Goal: Information Seeking & Learning: Learn about a topic

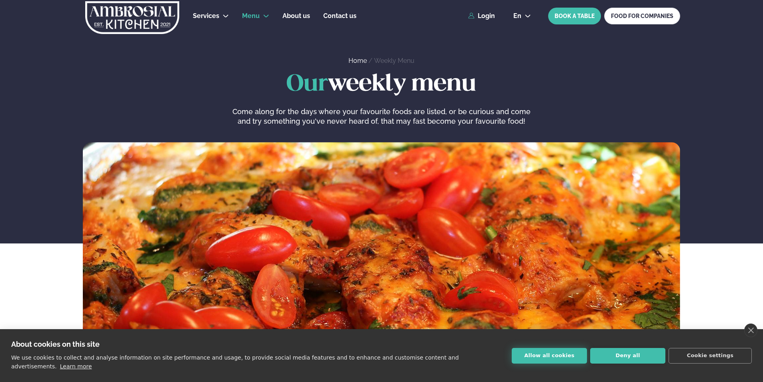
click at [559, 357] on button "Allow all cookies" at bounding box center [549, 356] width 75 height 16
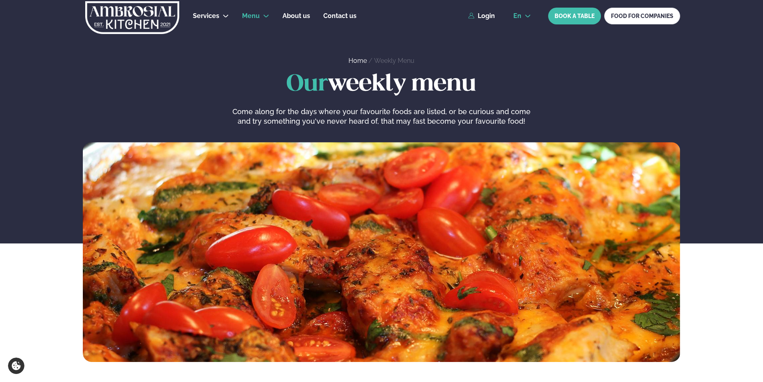
click at [520, 15] on span "en" at bounding box center [517, 16] width 8 height 6
click at [522, 49] on link "is" at bounding box center [522, 46] width 30 height 16
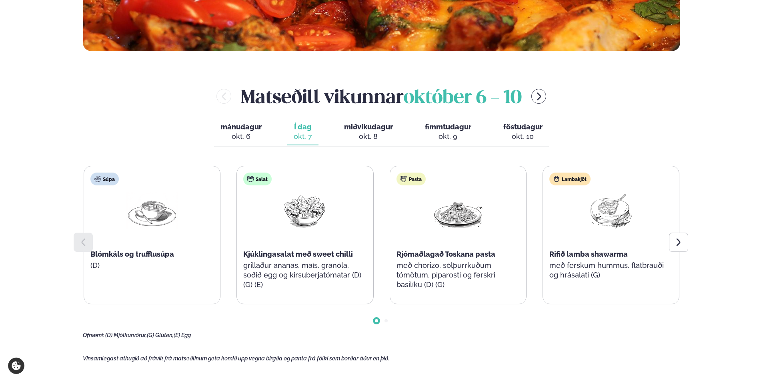
scroll to position [360, 0]
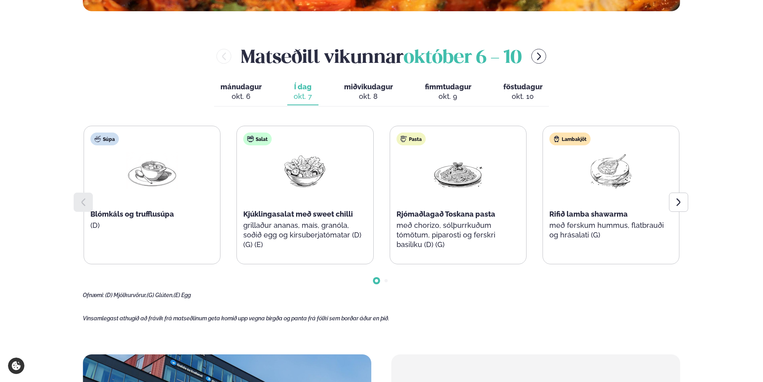
click at [439, 93] on div "okt. 9" at bounding box center [448, 97] width 46 height 10
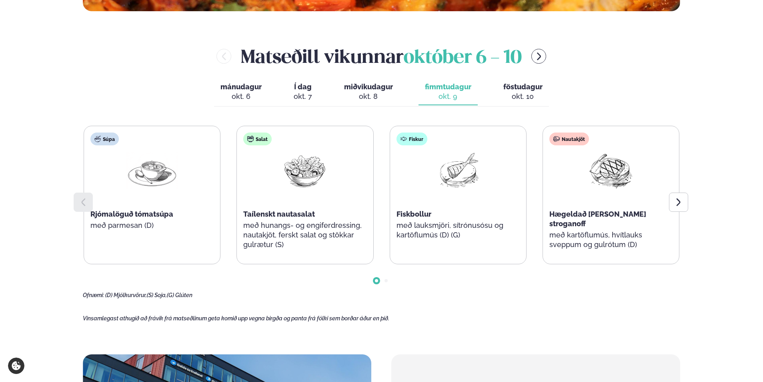
click at [614, 200] on div at bounding box center [610, 177] width 51 height 51
click at [594, 216] on span "Hægeldað [PERSON_NAME] stroganoff" at bounding box center [597, 219] width 97 height 18
click at [417, 219] on div "Fiskbollur" at bounding box center [458, 214] width 123 height 10
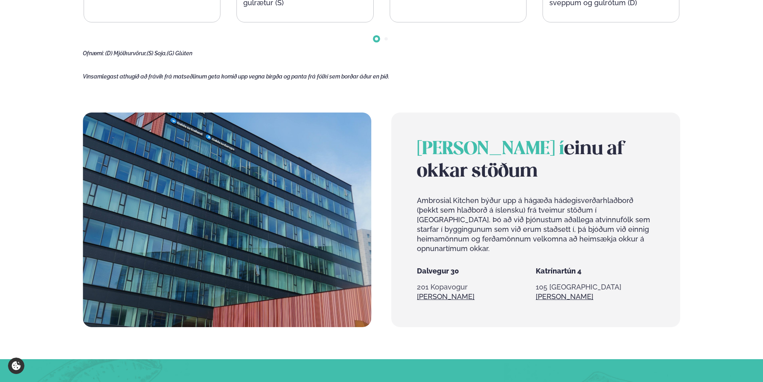
scroll to position [362, 0]
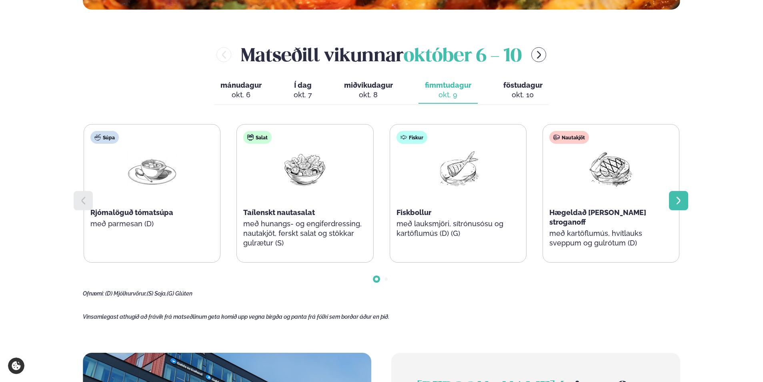
click at [681, 203] on icon at bounding box center [679, 201] width 10 height 10
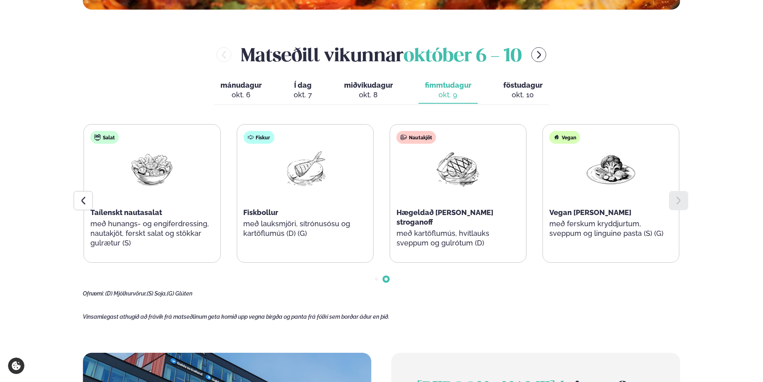
click at [681, 203] on icon at bounding box center [679, 201] width 10 height 10
click at [90, 204] on div at bounding box center [83, 200] width 19 height 19
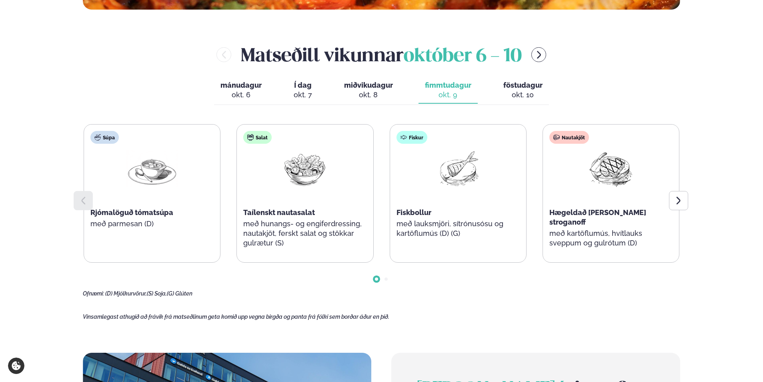
click at [90, 204] on div at bounding box center [83, 200] width 19 height 19
click at [534, 51] on div "[PERSON_NAME] [DATE] - [DATE]" at bounding box center [381, 55] width 597 height 26
click at [540, 52] on icon "menu-btn-right" at bounding box center [539, 55] width 4 height 8
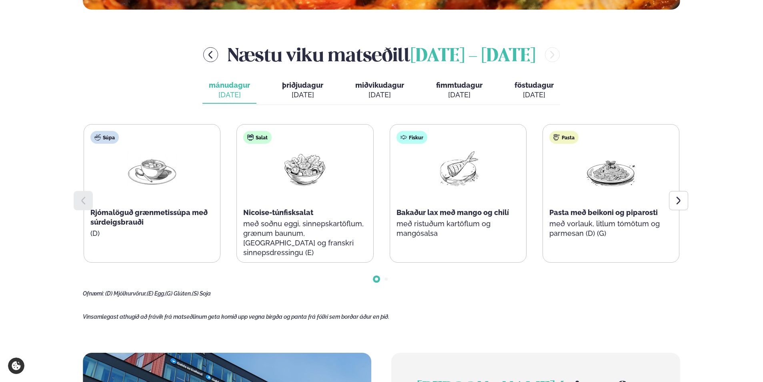
click at [451, 88] on span "fimmtudagur" at bounding box center [459, 85] width 46 height 8
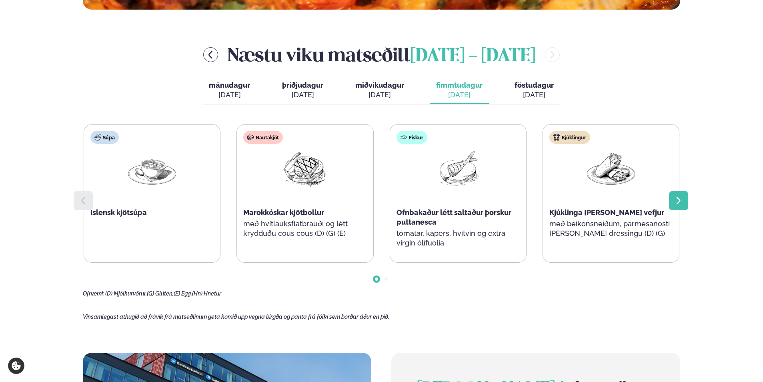
click at [684, 197] on div at bounding box center [678, 200] width 19 height 19
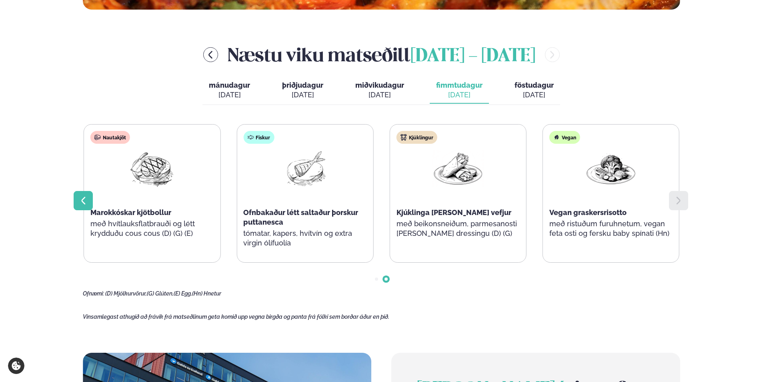
click at [82, 196] on icon at bounding box center [83, 201] width 10 height 10
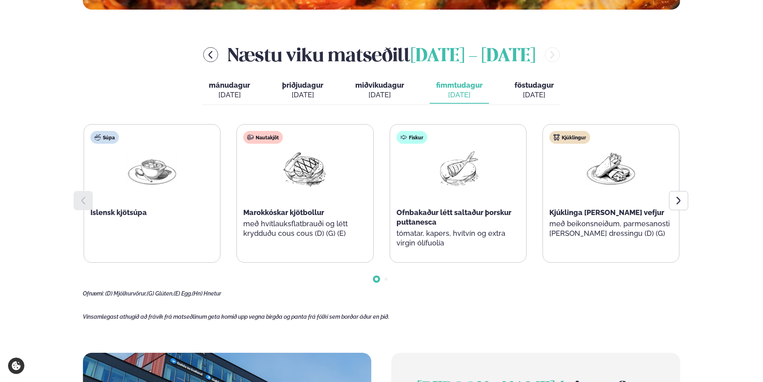
click at [288, 95] on div "[DATE]" at bounding box center [302, 95] width 41 height 10
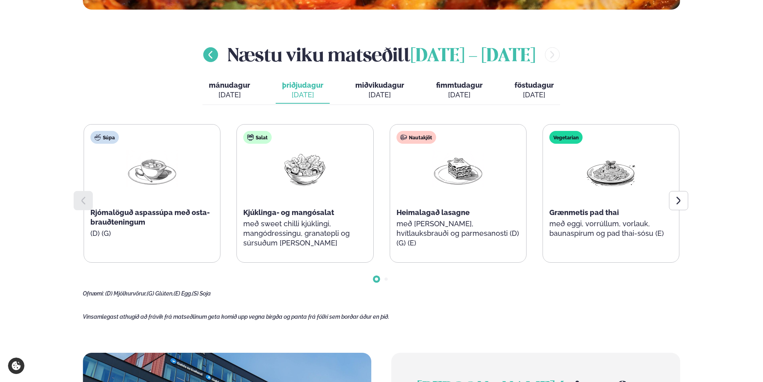
click at [208, 55] on icon "menu-btn-left" at bounding box center [210, 55] width 4 height 8
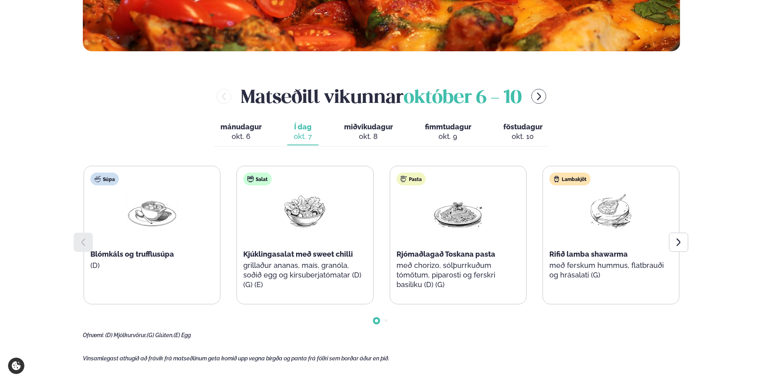
scroll to position [360, 0]
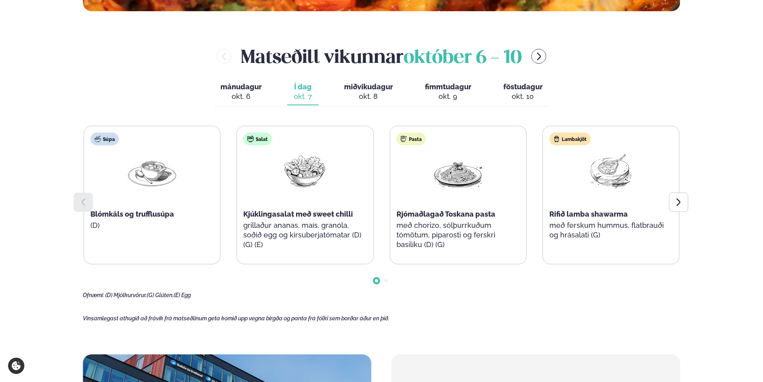
click at [458, 99] on div "okt. 9" at bounding box center [448, 97] width 46 height 10
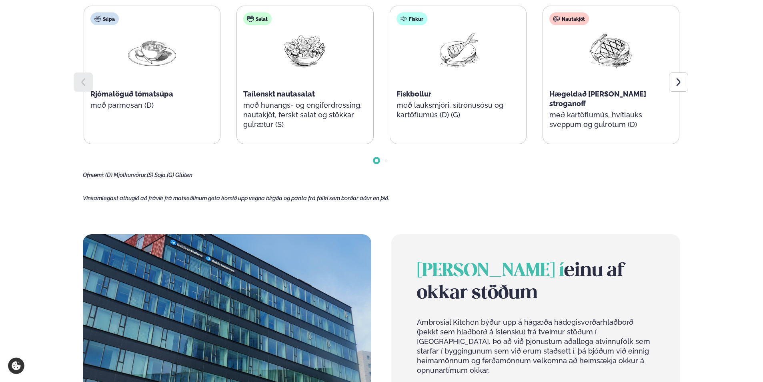
scroll to position [320, 0]
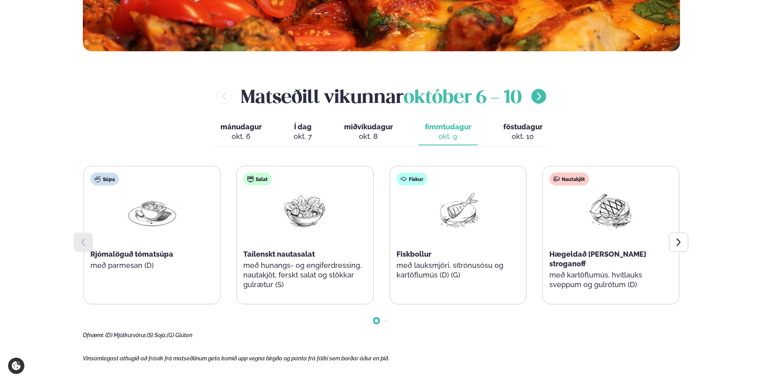
click at [543, 102] on button "menu-btn-right" at bounding box center [538, 96] width 15 height 15
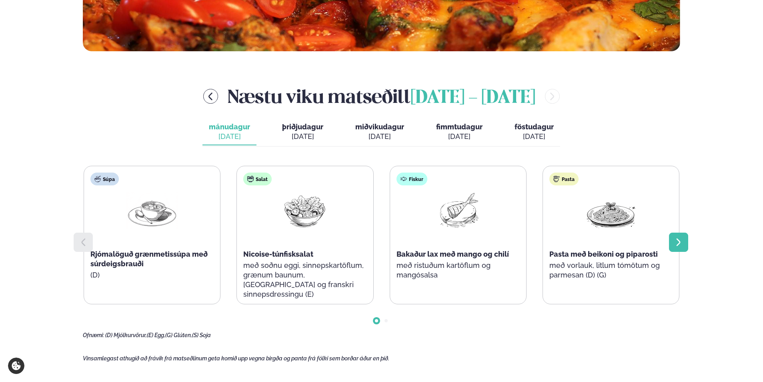
click at [675, 237] on icon at bounding box center [679, 242] width 10 height 10
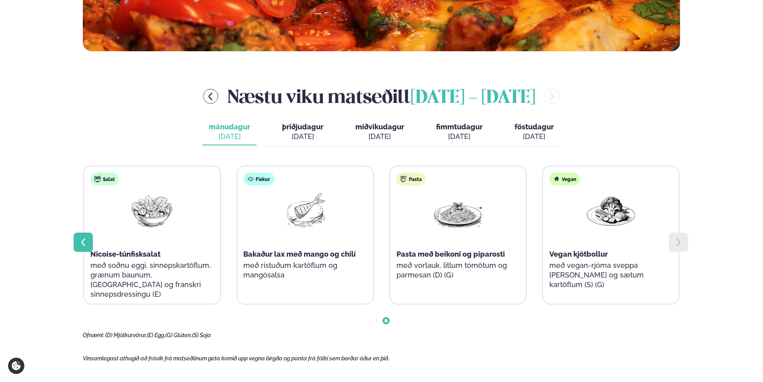
click at [82, 237] on icon at bounding box center [83, 242] width 10 height 10
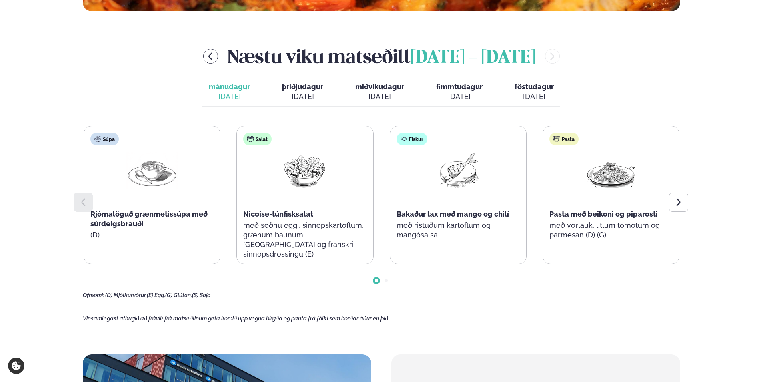
scroll to position [400, 0]
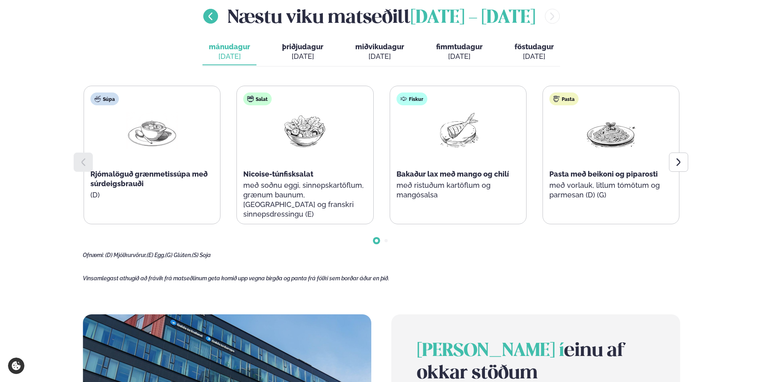
click at [208, 14] on icon "menu-btn-left" at bounding box center [210, 16] width 4 height 8
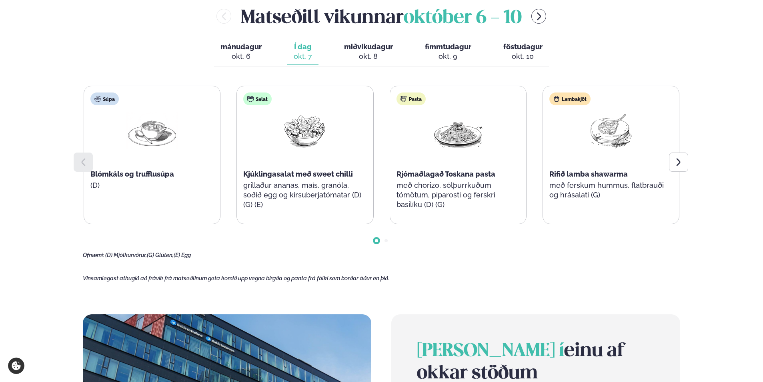
click at [440, 51] on span "fimmtudagur" at bounding box center [448, 46] width 46 height 8
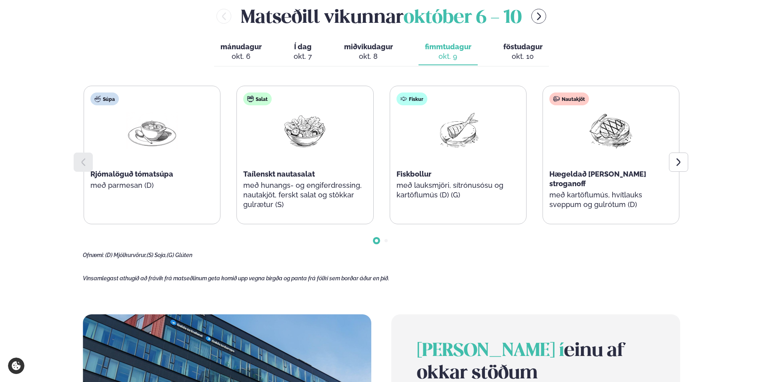
click at [527, 62] on button "föstudagur fös. [DATE]" at bounding box center [523, 52] width 52 height 26
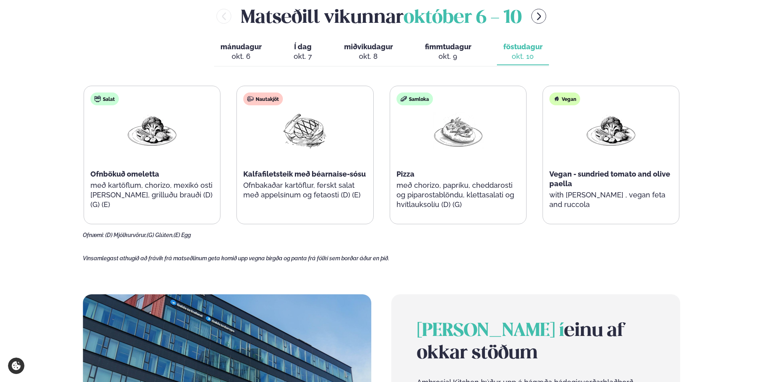
click at [440, 52] on div "okt. 9" at bounding box center [448, 57] width 46 height 10
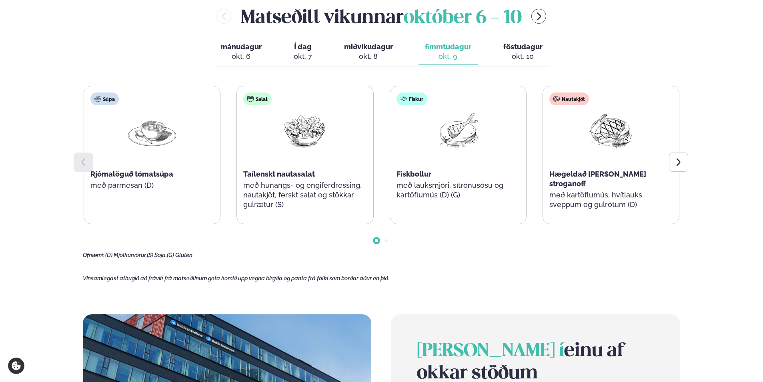
click at [361, 58] on div "okt. 8" at bounding box center [368, 57] width 49 height 10
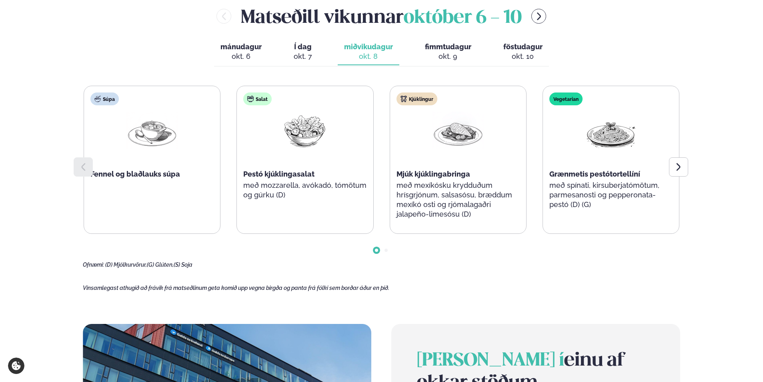
click at [449, 54] on div "okt. 9" at bounding box center [448, 57] width 46 height 10
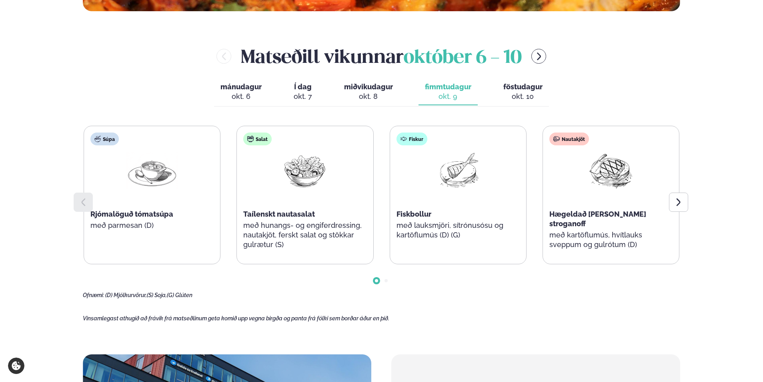
scroll to position [320, 0]
